Goal: Task Accomplishment & Management: Use online tool/utility

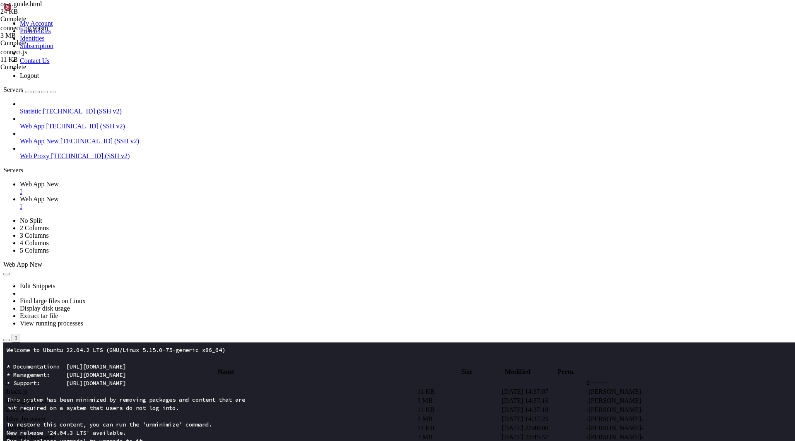
click at [10, 379] on span " .." at bounding box center [8, 382] width 6 height 7
type input "/root/app"
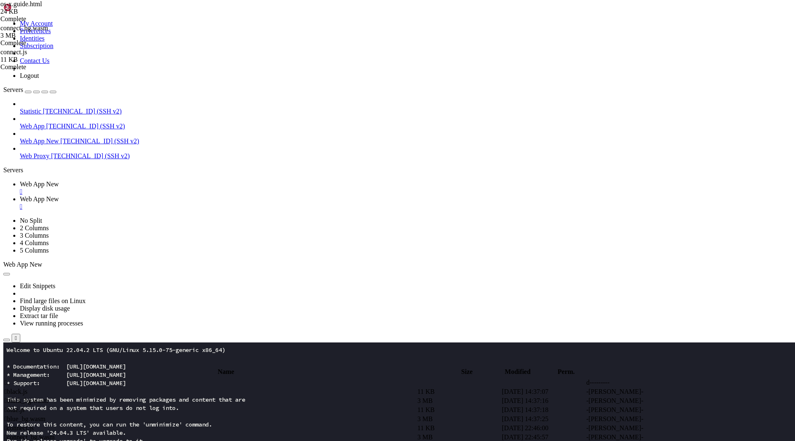
click at [10, 379] on span " .." at bounding box center [8, 382] width 6 height 7
click at [161, 433] on td " os-x.guide.html" at bounding box center [210, 437] width 412 height 8
drag, startPoint x: 142, startPoint y: 73, endPoint x: 270, endPoint y: 75, distance: 127.1
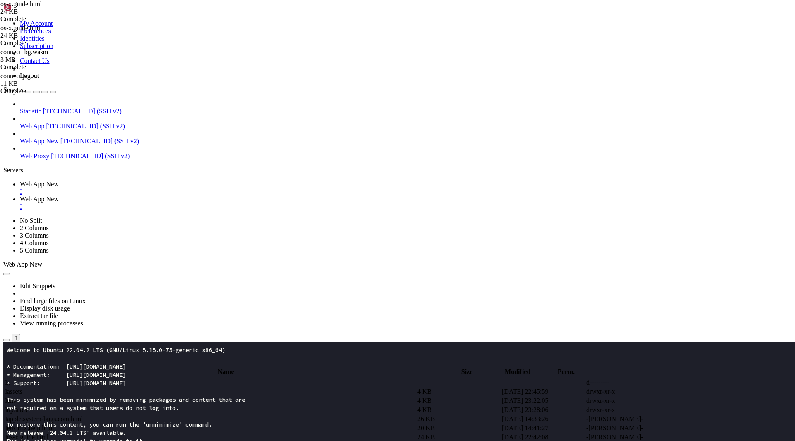
type textarea "<title>Guide</title>"
